Goal: Transaction & Acquisition: Purchase product/service

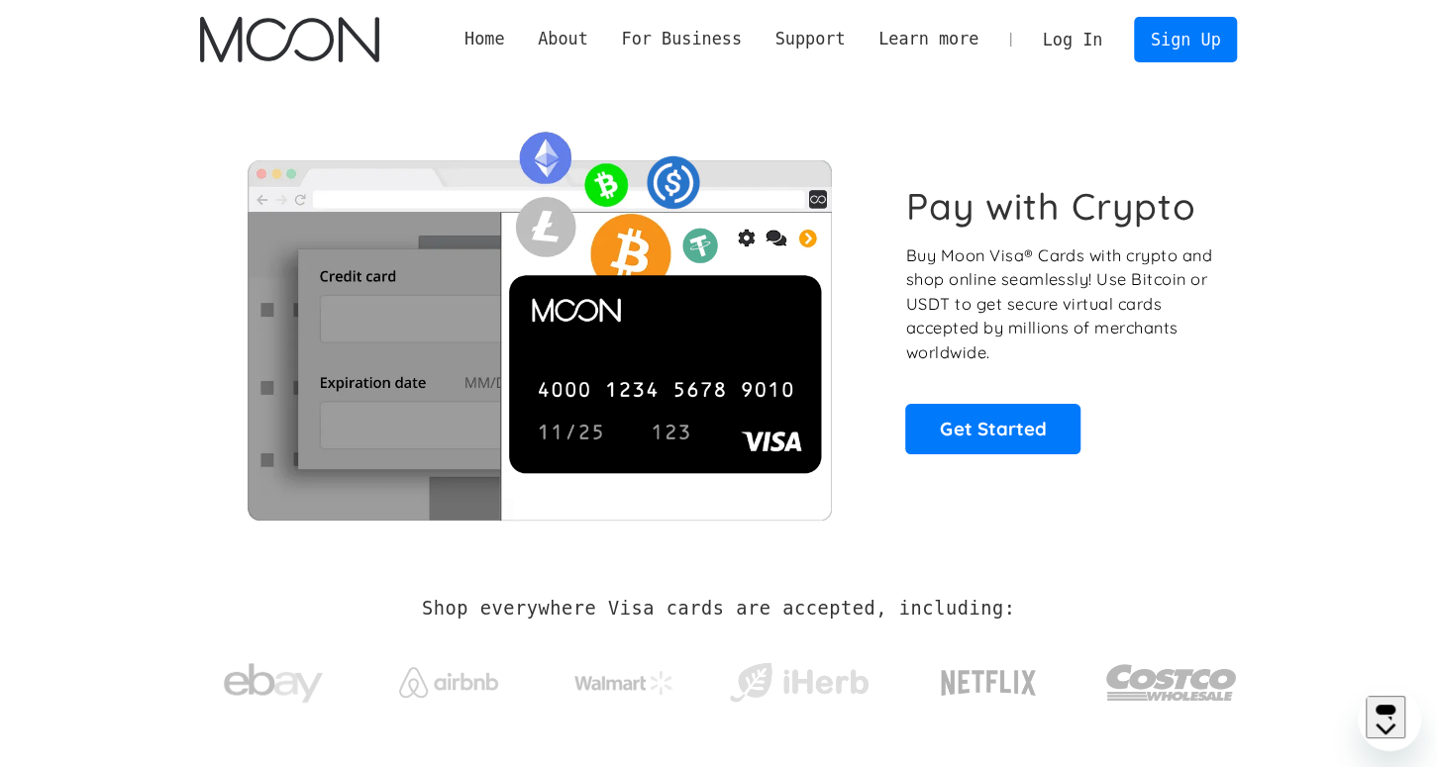
click at [1080, 46] on link "Log In" at bounding box center [1072, 40] width 93 height 44
click at [1070, 28] on link "Log In" at bounding box center [1072, 40] width 93 height 44
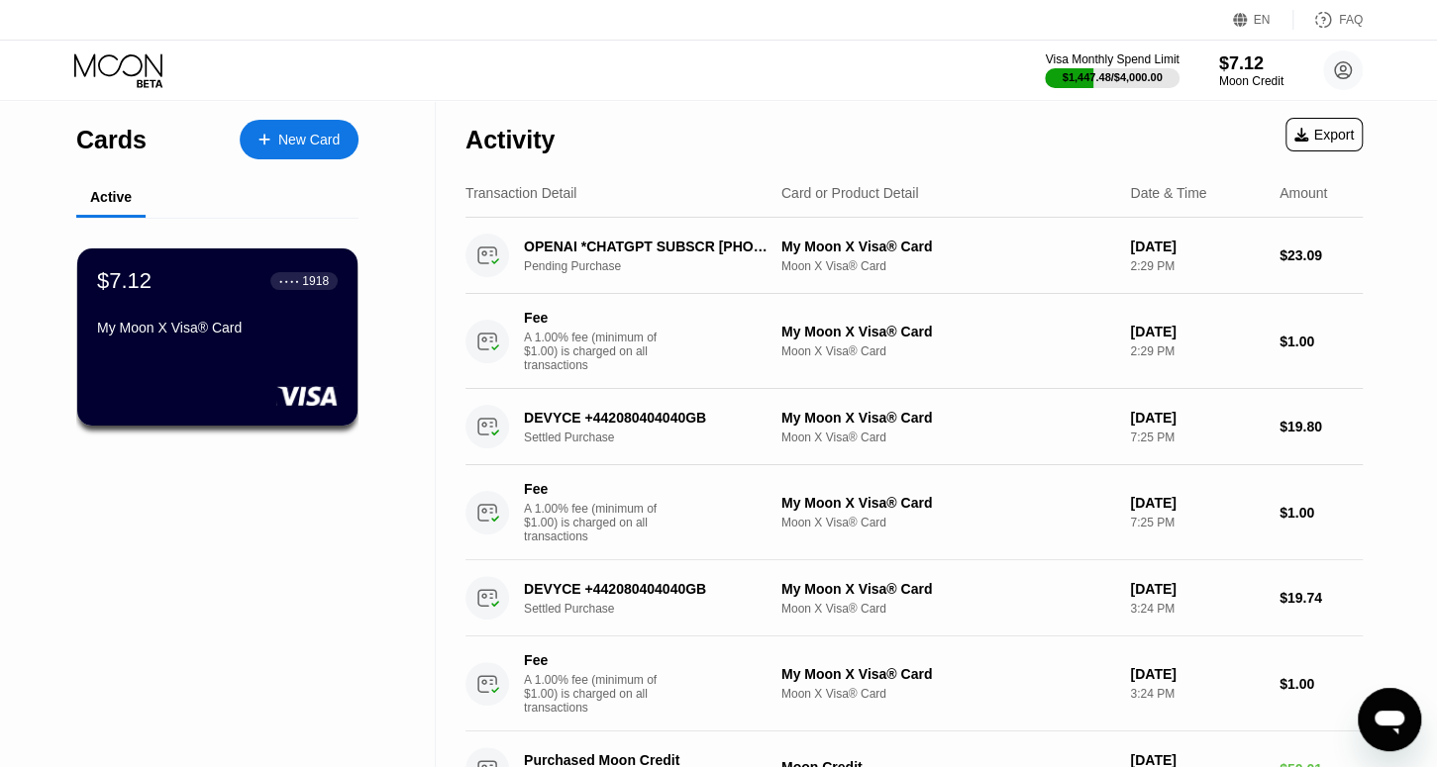
click at [286, 129] on div "New Card" at bounding box center [299, 140] width 119 height 40
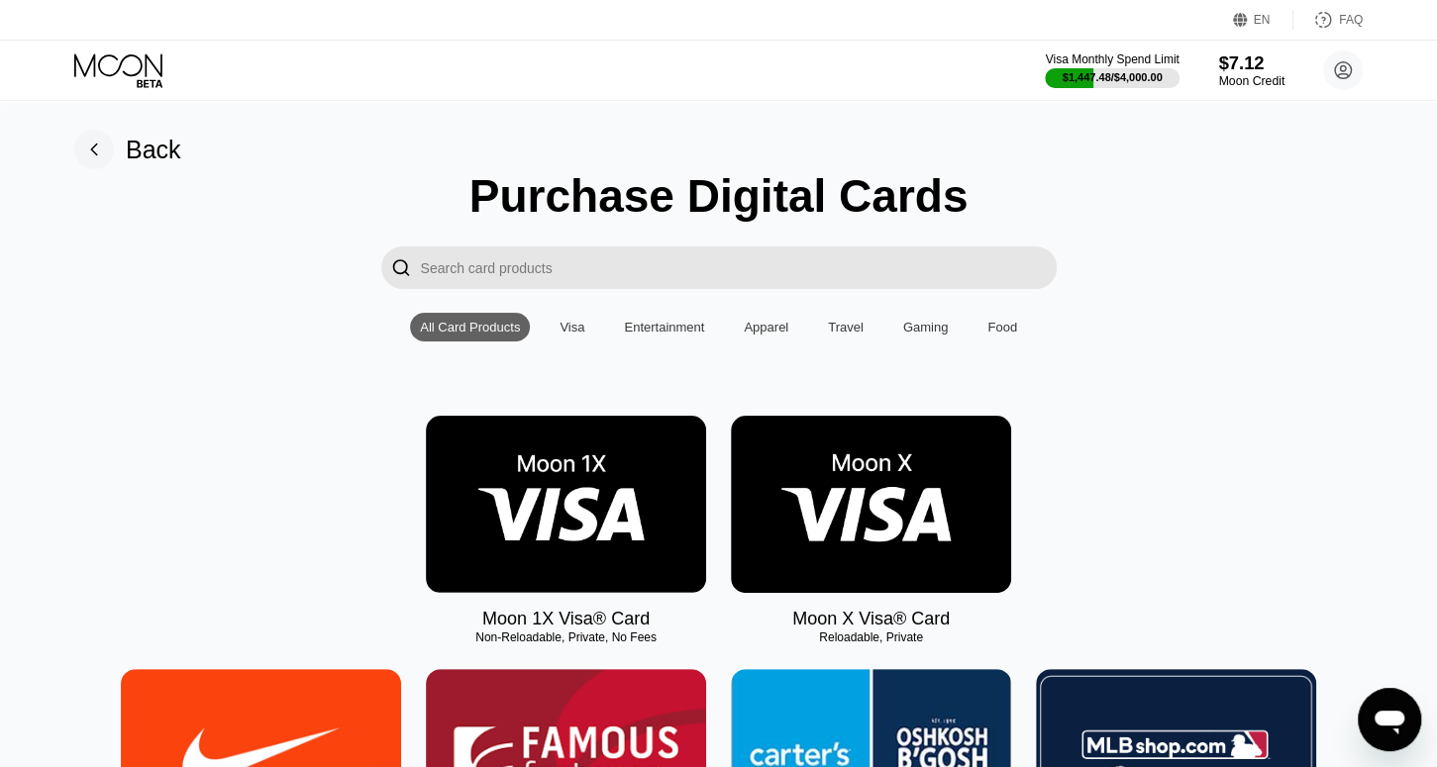
click at [1251, 60] on div "$7.12" at bounding box center [1251, 62] width 66 height 21
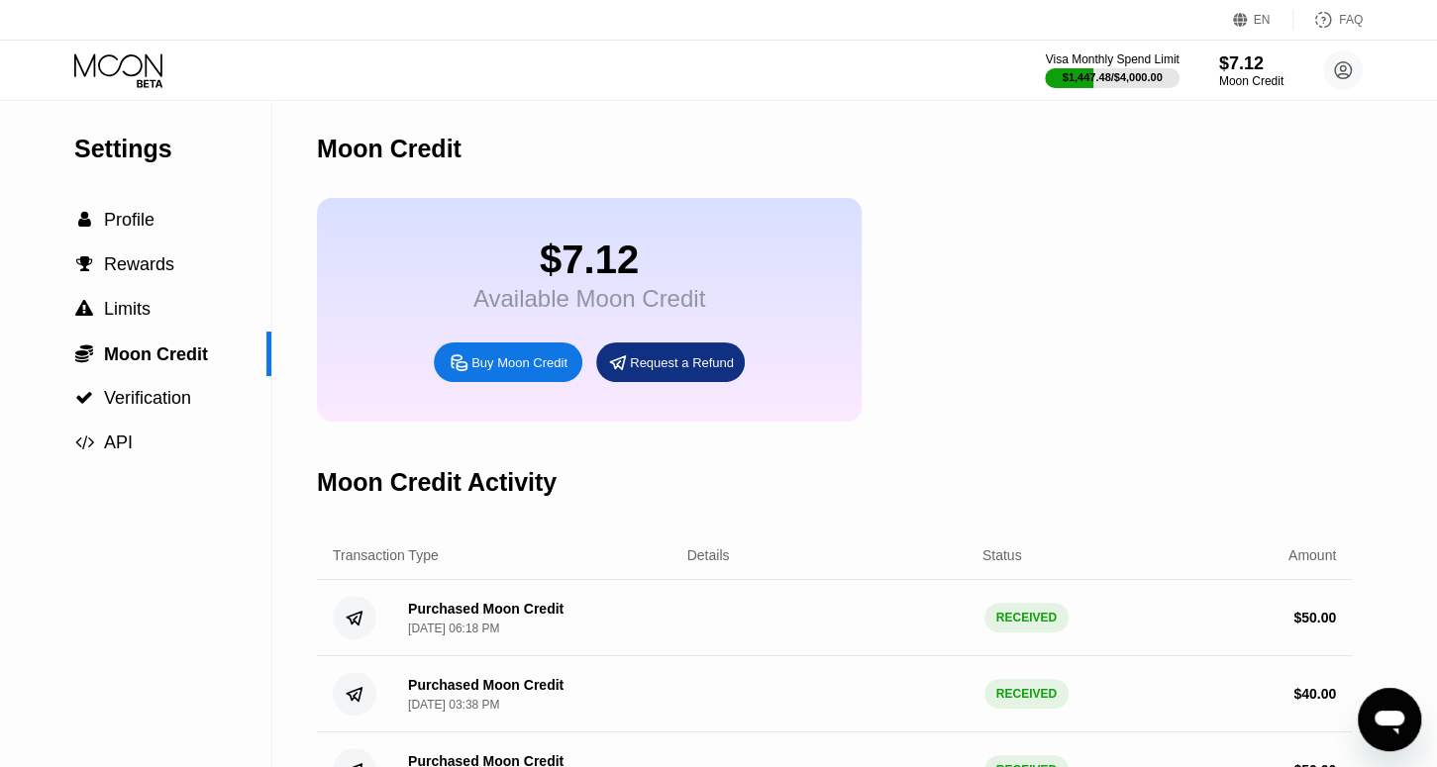
click at [523, 371] on div "Buy Moon Credit" at bounding box center [519, 363] width 96 height 17
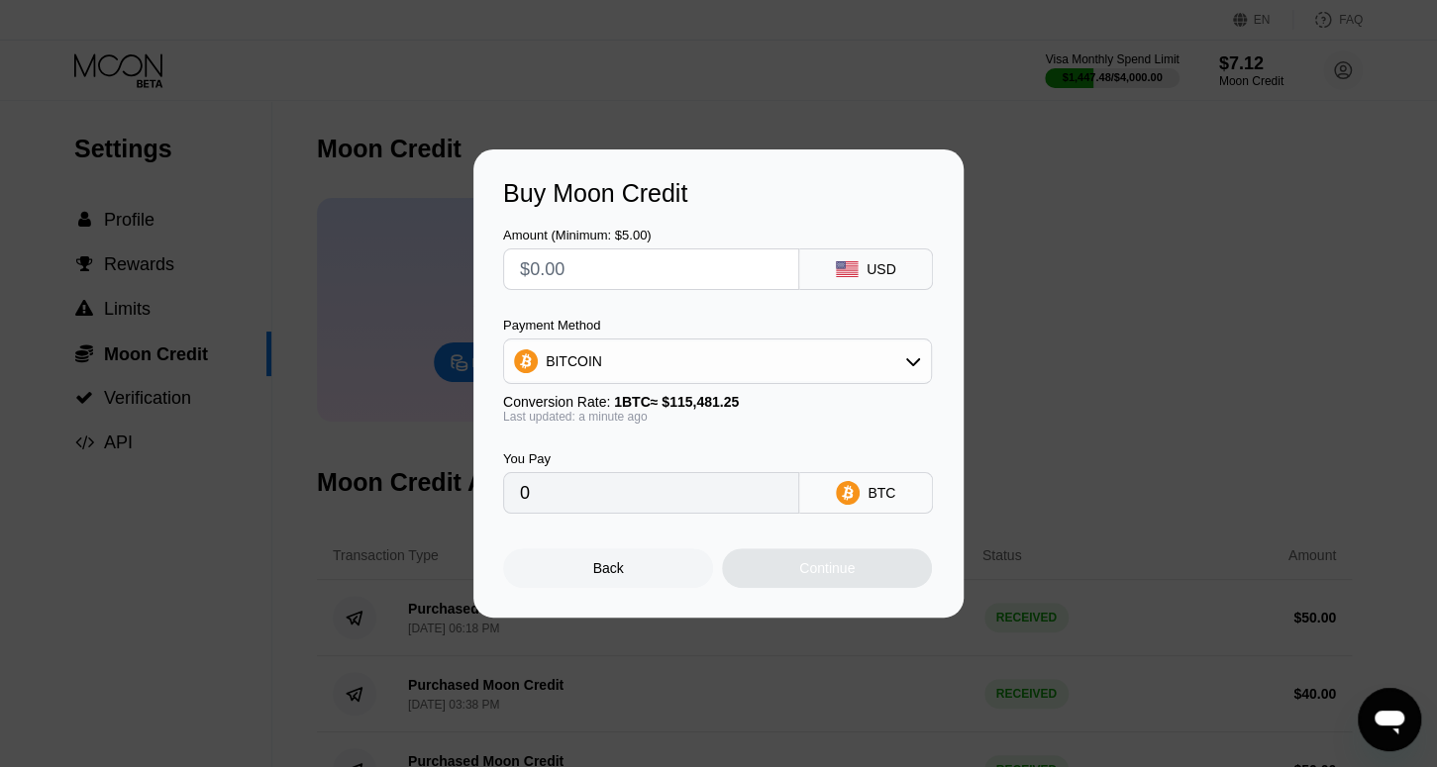
click at [710, 246] on div "Amount (Minimum: $5.00)" at bounding box center [651, 259] width 296 height 62
click at [700, 260] on input "text" at bounding box center [651, 270] width 262 height 40
click at [688, 409] on span "1 BTC ≈ $115,481.25" at bounding box center [676, 402] width 125 height 16
click at [722, 365] on div "BITCOIN" at bounding box center [717, 362] width 427 height 40
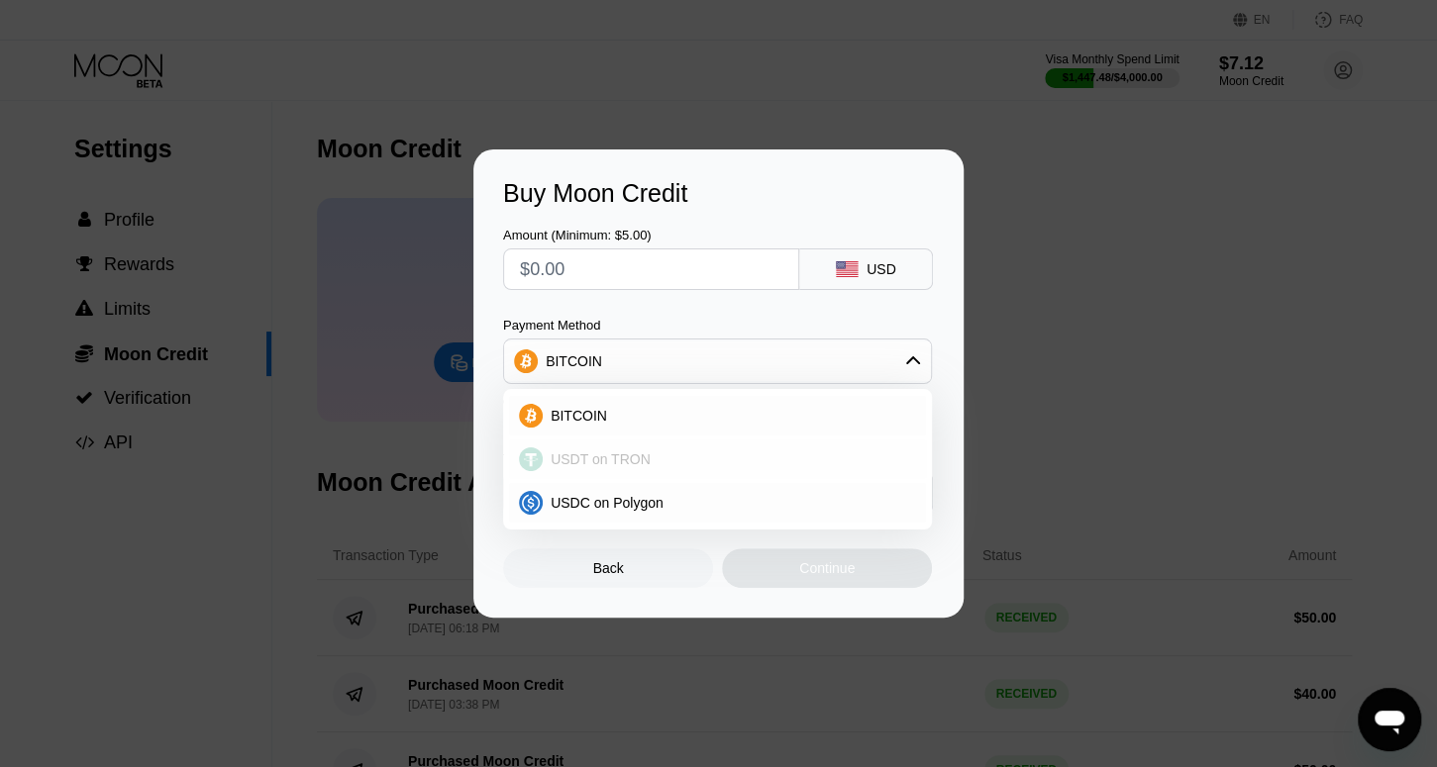
click at [651, 466] on div "USDT on TRON" at bounding box center [729, 460] width 373 height 16
type input "0.00"
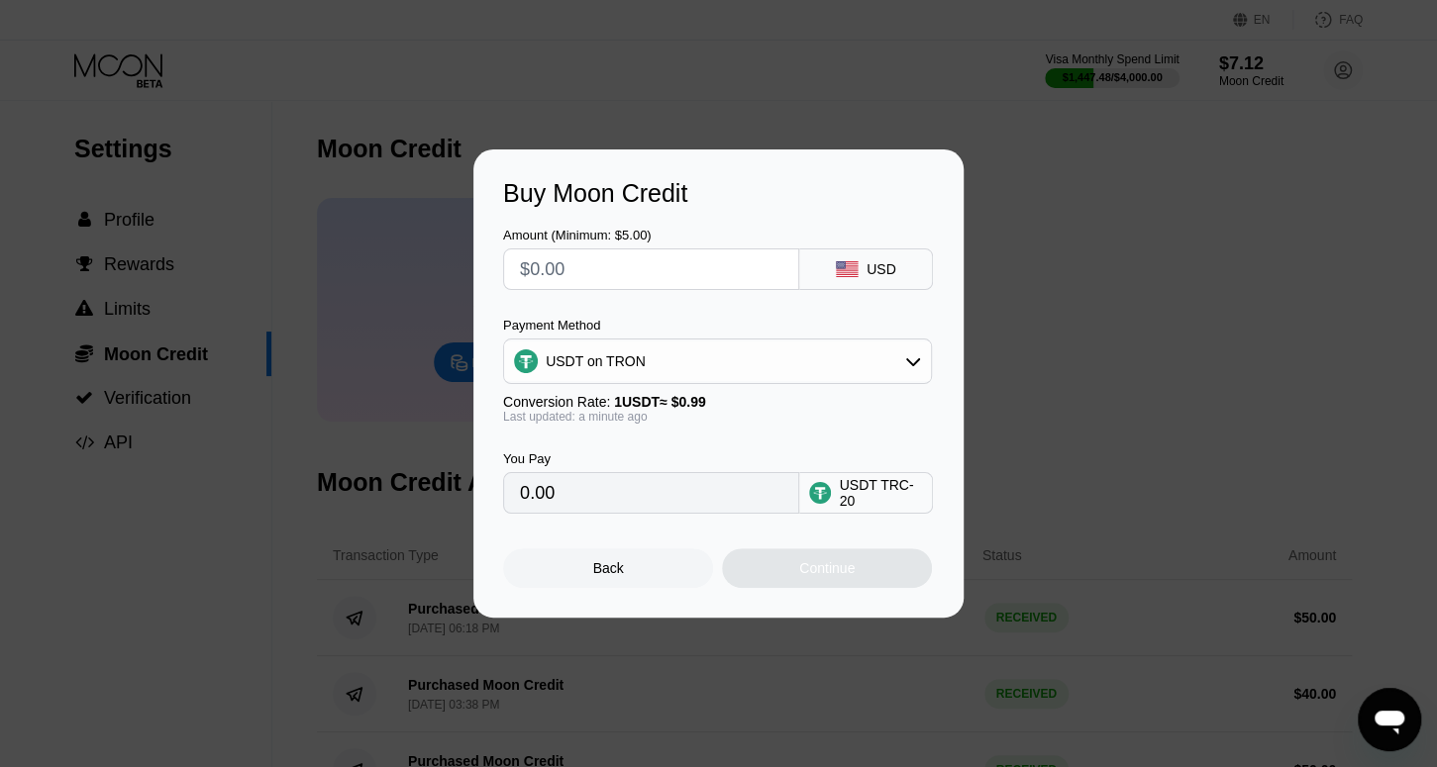
click at [665, 274] on input "text" at bounding box center [651, 270] width 262 height 40
type input "$5"
type input "5.05"
type input "$50"
type input "50.51"
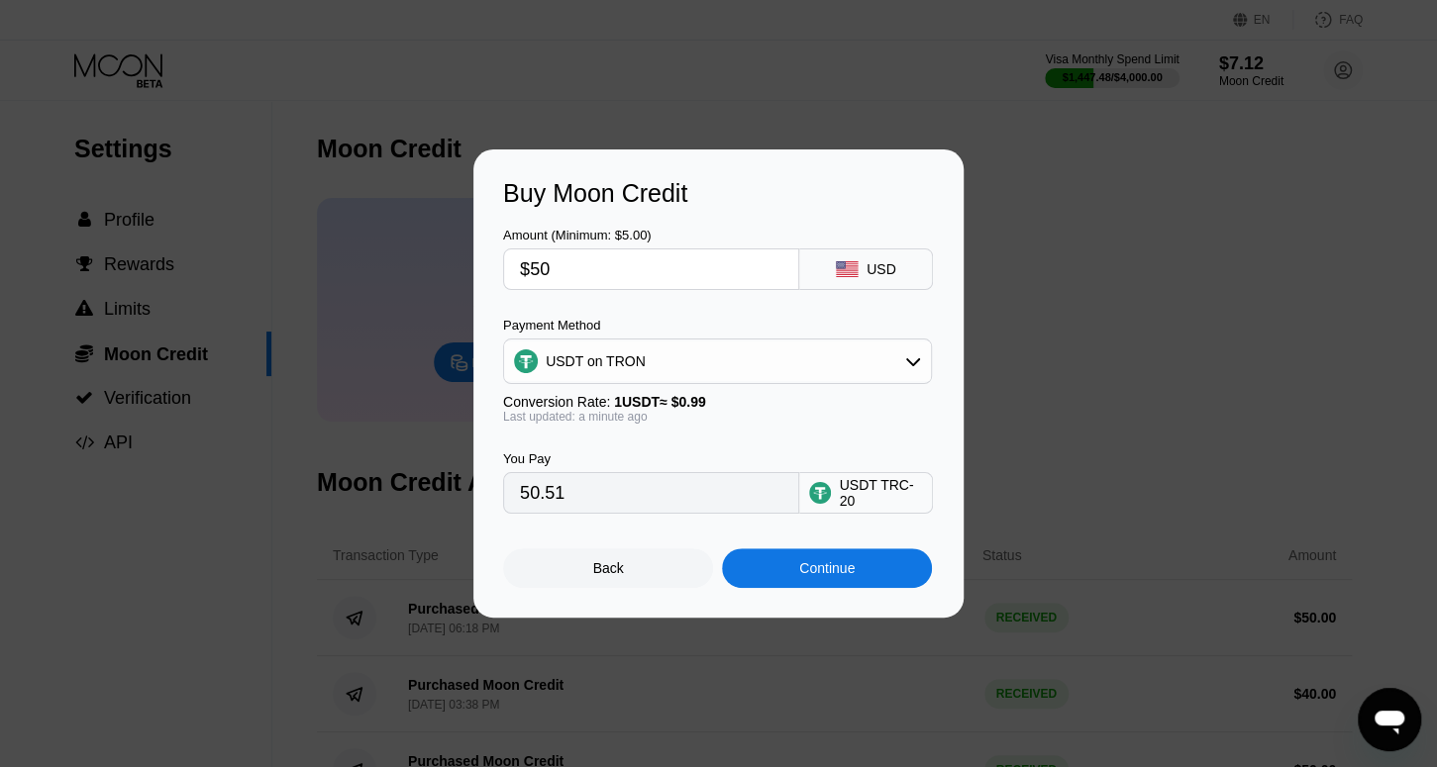
type input "$5"
type input "5.05"
type input "0.00"
type input "$1"
type input "1.01"
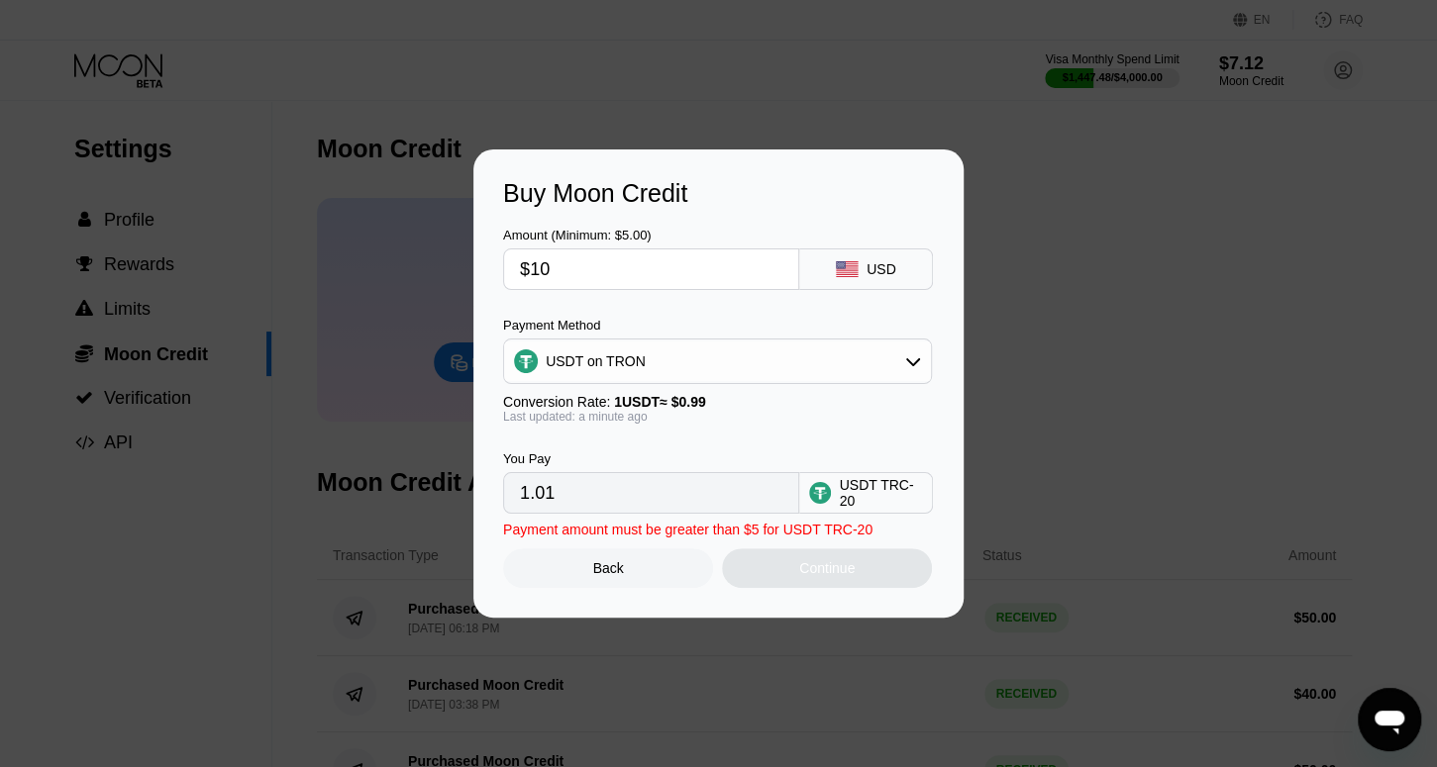
type input "$100"
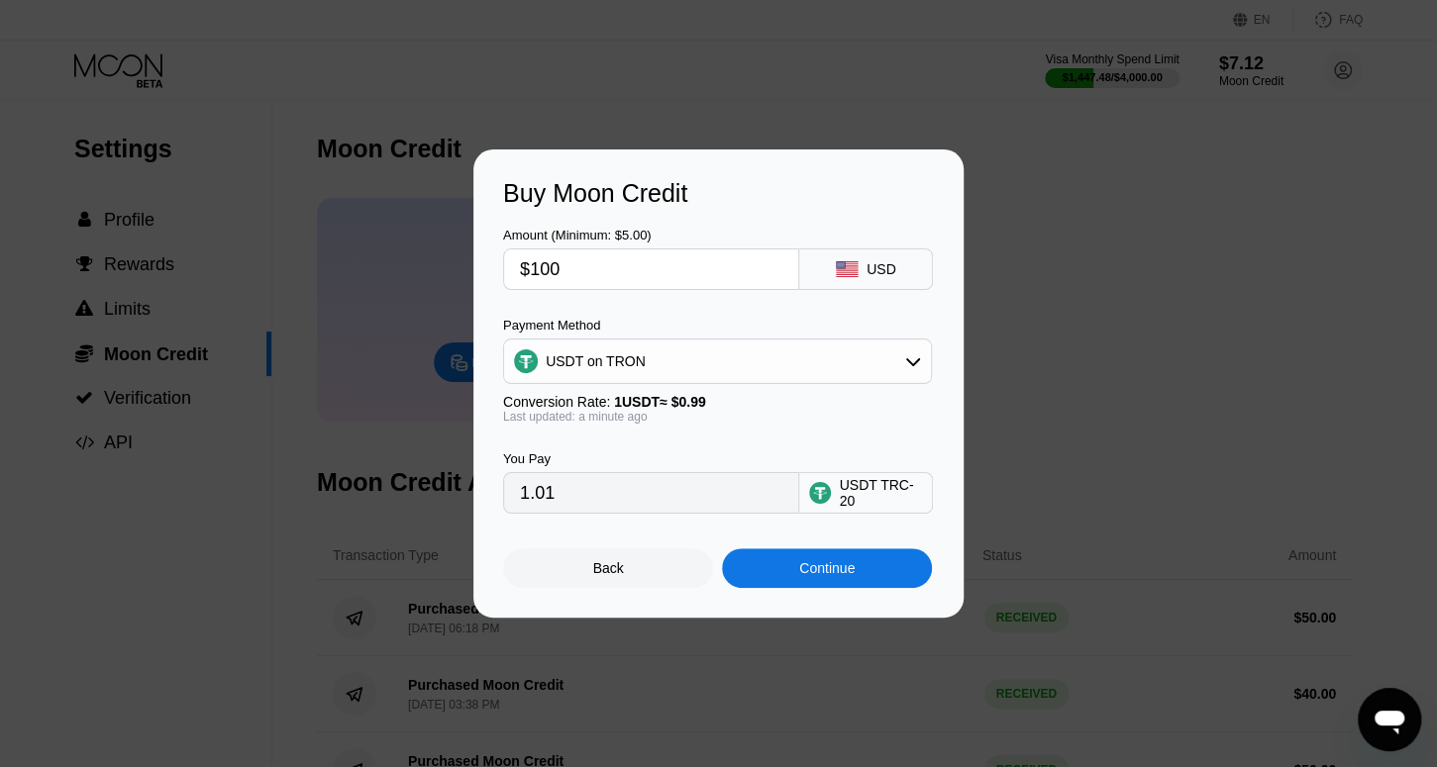
type input "101.01"
type input "$100"
click at [774, 582] on div "Continue" at bounding box center [827, 569] width 210 height 40
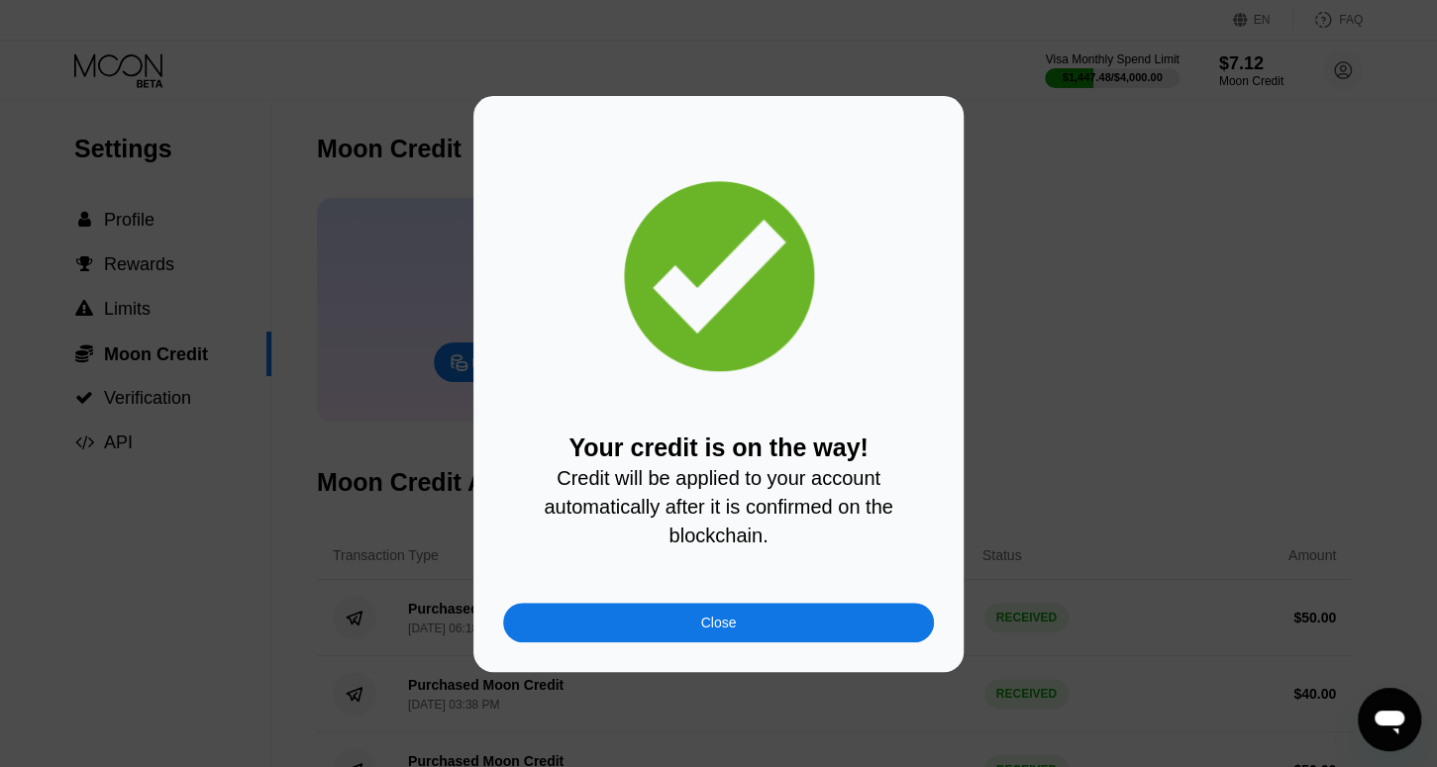
click at [834, 625] on div "Close" at bounding box center [718, 623] width 431 height 40
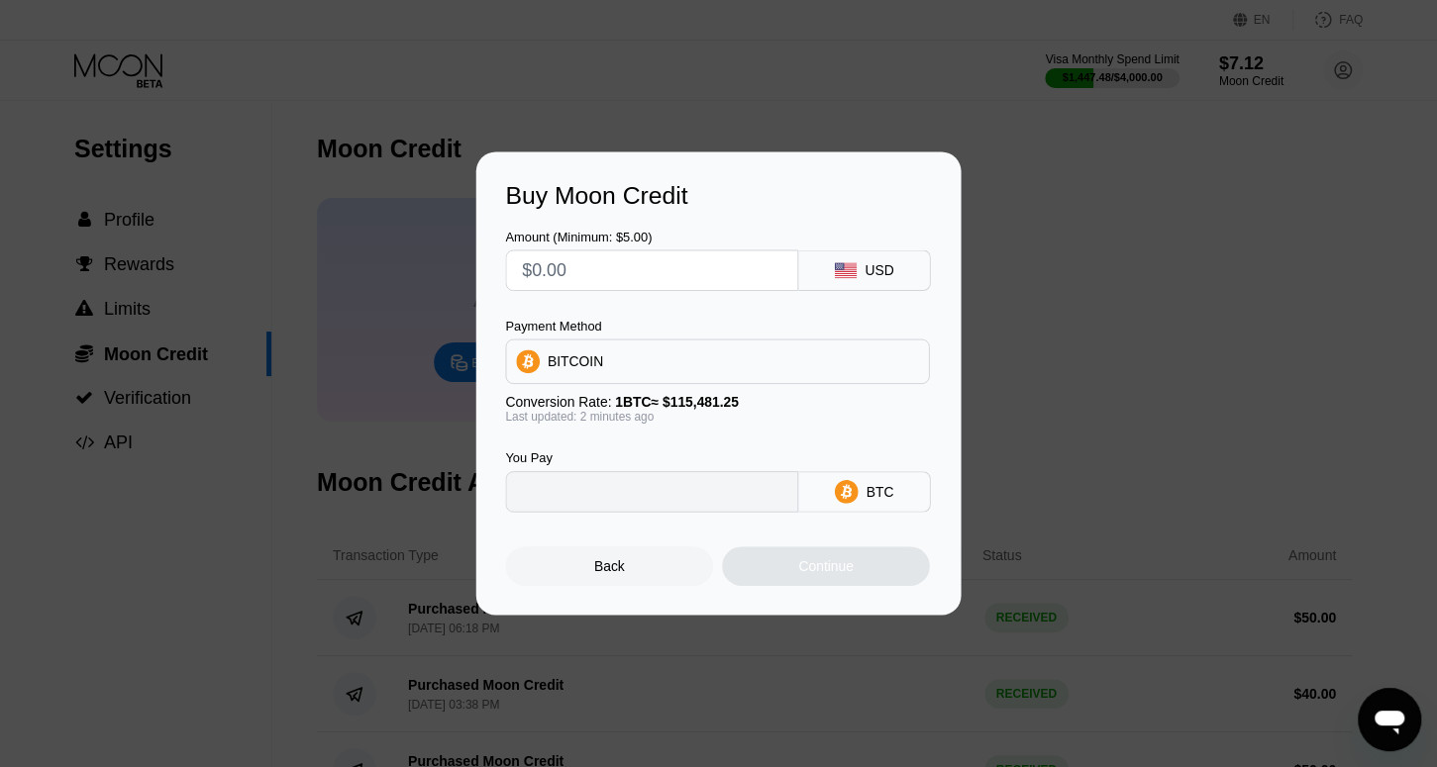
type input "0"
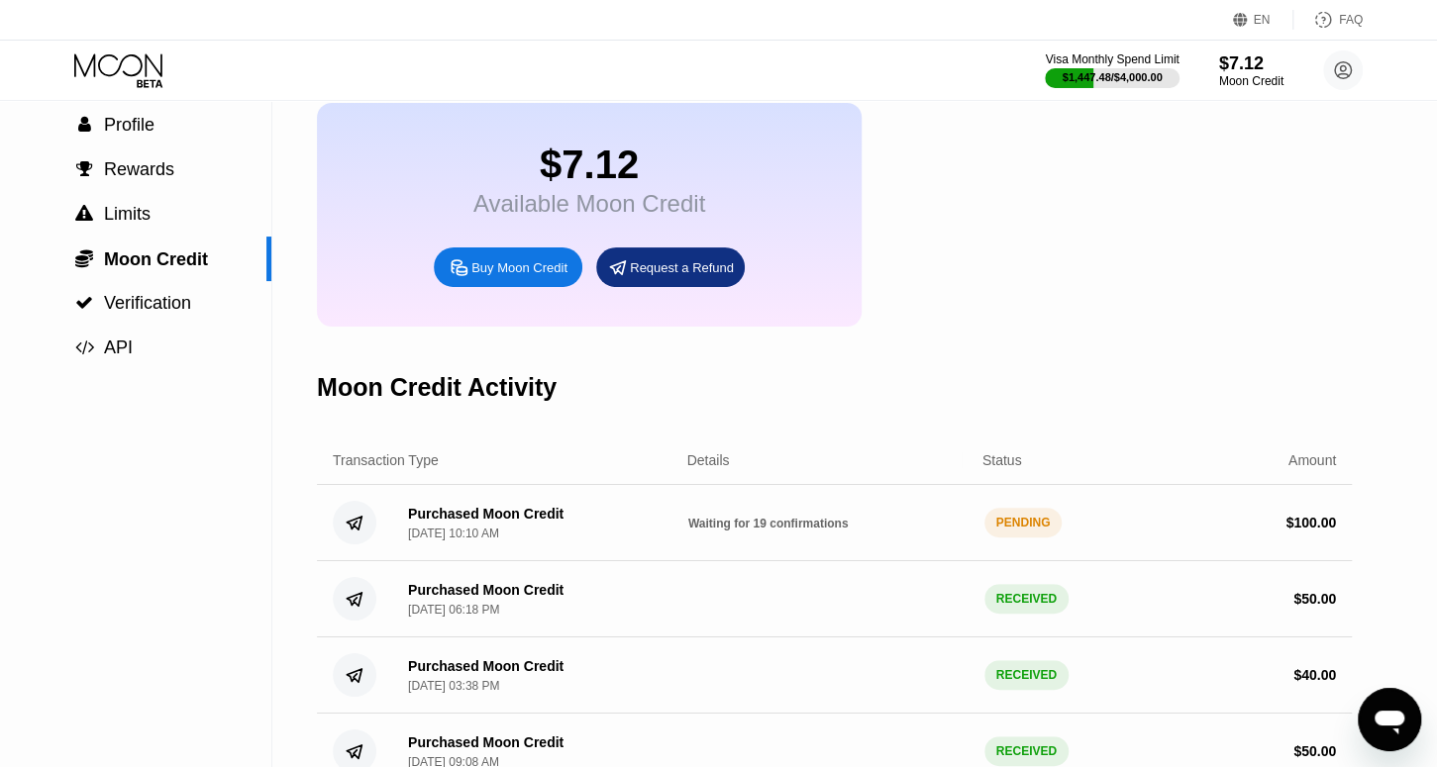
scroll to position [92, 0]
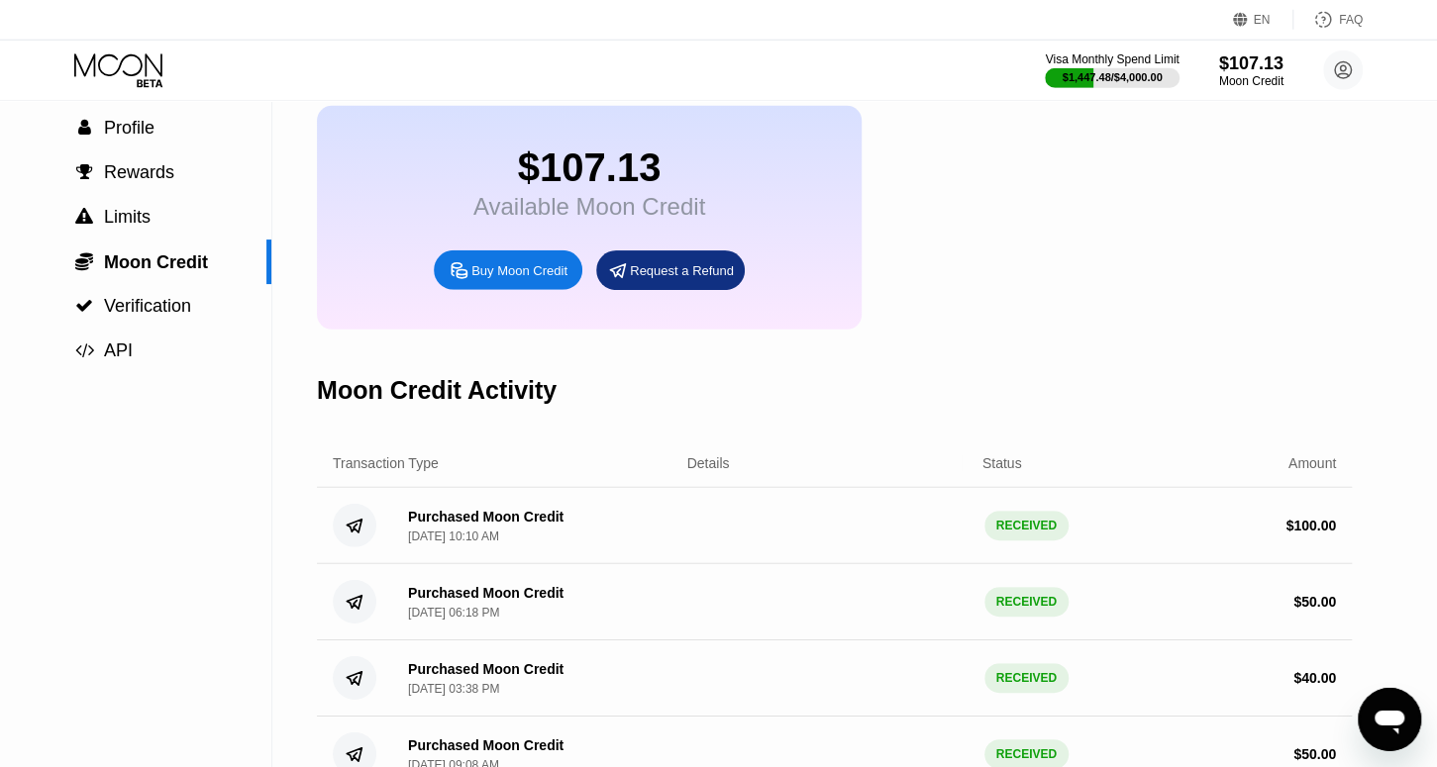
click at [166, 86] on div at bounding box center [135, 70] width 122 height 35
click at [155, 79] on icon at bounding box center [120, 70] width 92 height 35
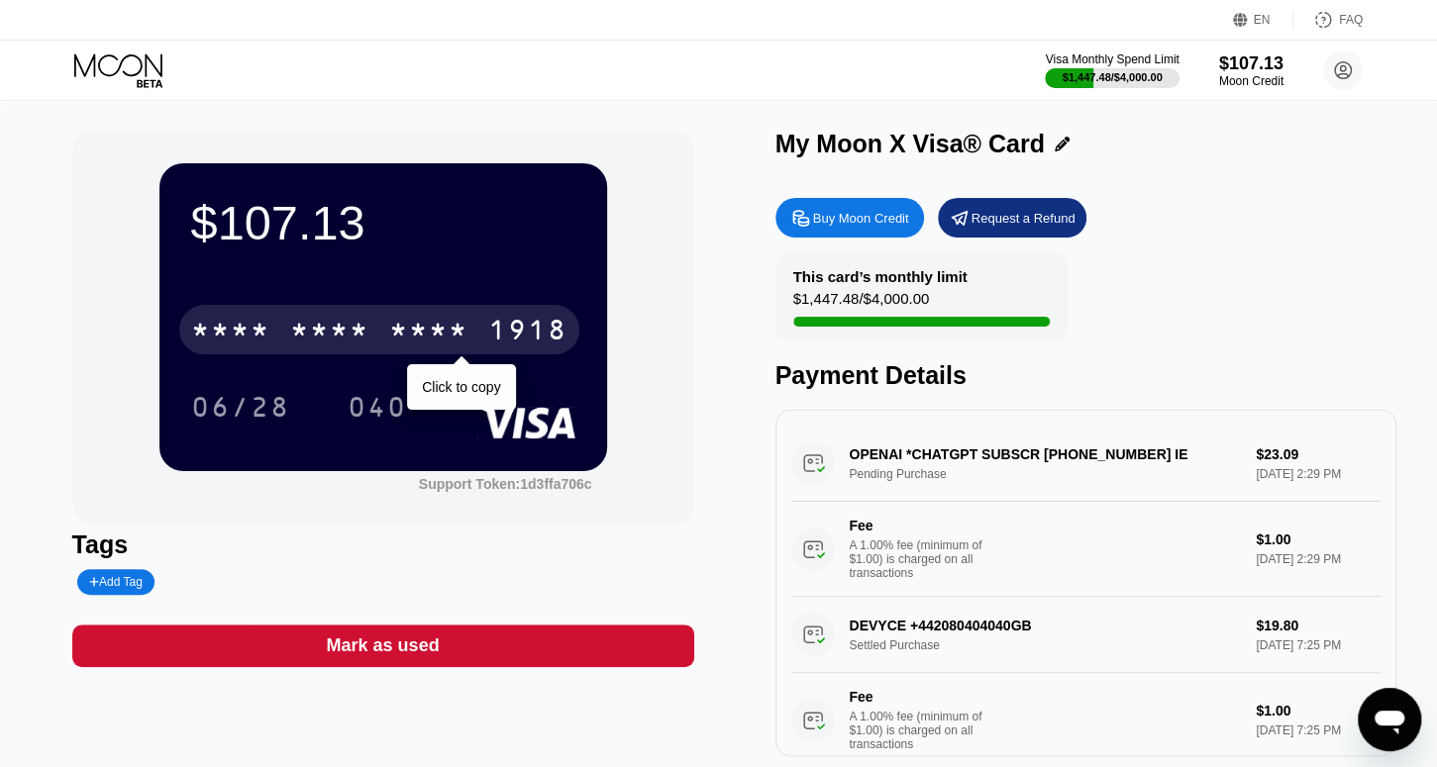
click at [356, 347] on div "* * * *" at bounding box center [329, 333] width 79 height 32
click at [477, 334] on div "4513 6500 2512 1918" at bounding box center [379, 330] width 400 height 50
